Goal: Navigation & Orientation: Find specific page/section

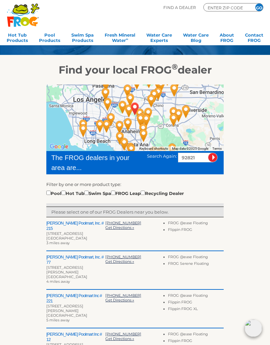
scroll to position [33, 0]
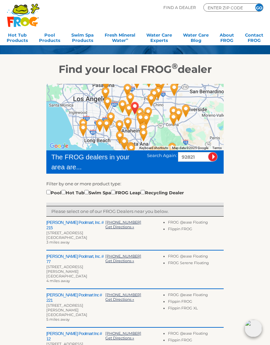
click at [66, 194] on input "checkbox" at bounding box center [63, 192] width 4 height 4
checkbox input "true"
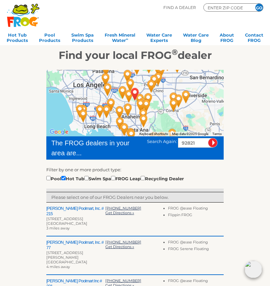
scroll to position [45, 0]
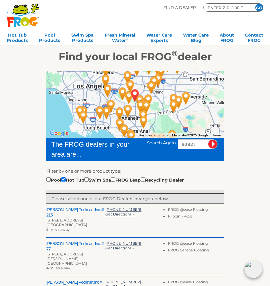
click at [67, 213] on h2 "[PERSON_NAME] Poolmart, Inc. # 215" at bounding box center [75, 212] width 59 height 11
click at [71, 218] on div "[STREET_ADDRESS]" at bounding box center [75, 220] width 59 height 5
click at [120, 213] on span "Get Directions »" at bounding box center [119, 214] width 29 height 5
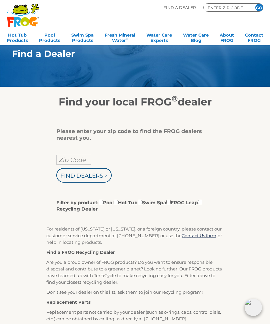
click at [70, 160] on input "Zip Code" at bounding box center [73, 160] width 35 height 10
type input "Zip Code"
click at [70, 158] on input "text" at bounding box center [73, 160] width 35 height 10
type input "92821"
click at [84, 177] on input "Find Dealers >" at bounding box center [83, 175] width 55 height 15
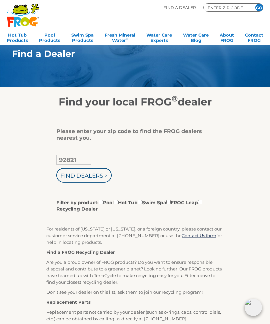
click at [84, 177] on input "Find Dealers >" at bounding box center [83, 175] width 55 height 15
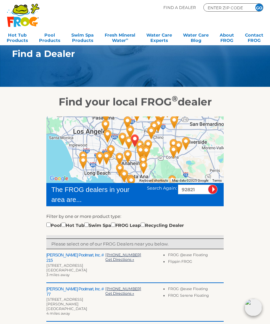
click at [73, 223] on div "Pool Hot Tub Swim Spa FROG Leap Recycling Dealer" at bounding box center [115, 224] width 138 height 7
click at [66, 227] on input "checkbox" at bounding box center [63, 225] width 4 height 4
checkbox input "true"
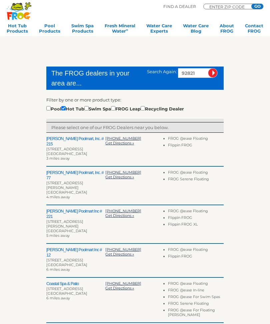
scroll to position [117, 0]
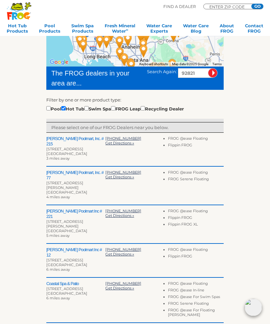
click at [67, 147] on div "[STREET_ADDRESS]" at bounding box center [75, 149] width 59 height 5
click at [66, 147] on div "[STREET_ADDRESS]" at bounding box center [75, 149] width 59 height 5
click at [63, 147] on div "[STREET_ADDRESS]" at bounding box center [75, 149] width 59 height 5
click at [74, 140] on h2 "[PERSON_NAME] Poolmart, Inc. # 215" at bounding box center [75, 141] width 59 height 11
click at [57, 147] on div "[STREET_ADDRESS]" at bounding box center [75, 149] width 59 height 5
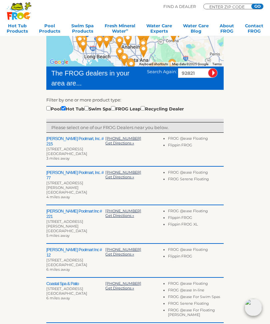
click at [181, 146] on li "Flippin FROG" at bounding box center [196, 146] width 56 height 7
click at [70, 138] on h2 "[PERSON_NAME] Poolmart, Inc. # 215" at bounding box center [75, 141] width 59 height 11
click at [94, 134] on div "[PERSON_NAME] Poolmart, Inc. # [GEOGRAPHIC_DATA][STREET_ADDRESS] 3 miles away […" at bounding box center [134, 150] width 177 height 34
click at [91, 147] on div "[STREET_ADDRESS]" at bounding box center [75, 149] width 59 height 5
click at [84, 147] on div "[STREET_ADDRESS]" at bounding box center [75, 149] width 59 height 5
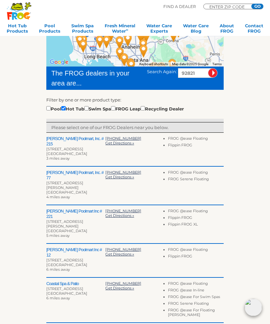
click at [62, 147] on div "[STREET_ADDRESS]" at bounding box center [75, 149] width 59 height 5
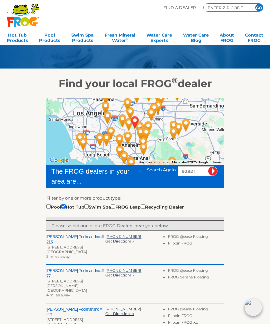
scroll to position [18, 0]
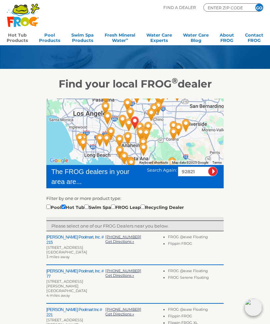
click at [14, 39] on link "Hot Tub Products" at bounding box center [17, 36] width 21 height 13
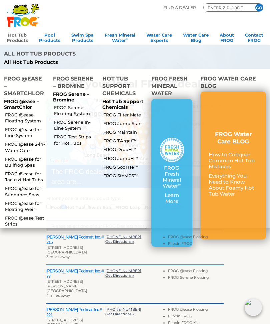
click at [21, 99] on p "FROG @ease – SmartChlor" at bounding box center [24, 104] width 41 height 11
click at [23, 99] on p "FROG @ease – SmartChlor" at bounding box center [24, 104] width 41 height 11
click at [19, 99] on p "FROG @ease – SmartChlor" at bounding box center [24, 104] width 41 height 11
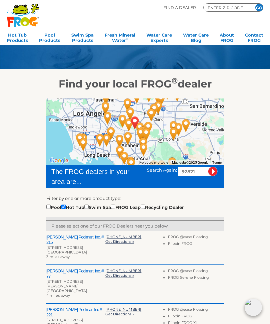
click at [69, 239] on h2 "[PERSON_NAME] Poolmart, Inc. # 215" at bounding box center [75, 240] width 59 height 11
click at [74, 240] on h2 "[PERSON_NAME] Poolmart, Inc. # 215" at bounding box center [75, 240] width 59 height 11
click at [69, 240] on h2 "[PERSON_NAME] Poolmart, Inc. # 215" at bounding box center [75, 240] width 59 height 11
click at [68, 237] on h2 "[PERSON_NAME] Poolmart, Inc. # 215" at bounding box center [75, 240] width 59 height 11
click at [72, 239] on h2 "[PERSON_NAME] Poolmart, Inc. # 215" at bounding box center [75, 240] width 59 height 11
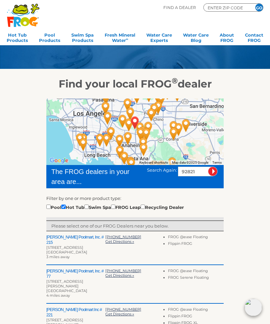
click at [69, 250] on div "[GEOGRAPHIC_DATA]" at bounding box center [75, 252] width 59 height 5
click at [68, 250] on div "[GEOGRAPHIC_DATA]" at bounding box center [75, 252] width 59 height 5
click at [67, 239] on h2 "[PERSON_NAME] Poolmart, Inc. # 215" at bounding box center [75, 240] width 59 height 11
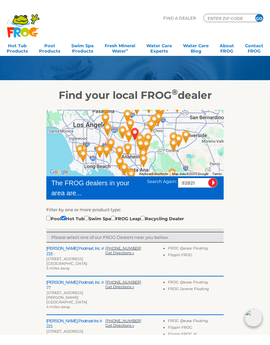
scroll to position [20, 0]
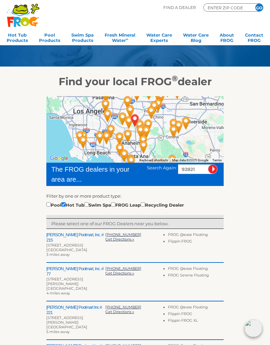
click at [79, 243] on div "[STREET_ADDRESS]" at bounding box center [75, 245] width 59 height 5
click at [70, 243] on div "[STREET_ADDRESS]" at bounding box center [75, 245] width 59 height 5
click at [71, 243] on div "[STREET_ADDRESS]" at bounding box center [75, 245] width 59 height 5
click at [73, 255] on div "[PERSON_NAME] Poolmart, Inc. # [GEOGRAPHIC_DATA][STREET_ADDRESS] 3 miles away […" at bounding box center [134, 246] width 177 height 34
click at [70, 243] on div "[STREET_ADDRESS]" at bounding box center [75, 245] width 59 height 5
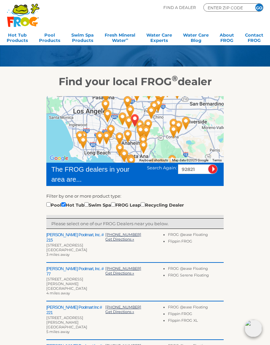
click at [124, 241] on span "Get Directions »" at bounding box center [119, 239] width 29 height 5
